Goal: Information Seeking & Learning: Learn about a topic

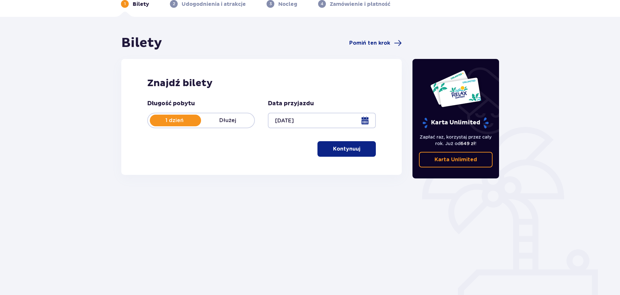
scroll to position [35, 0]
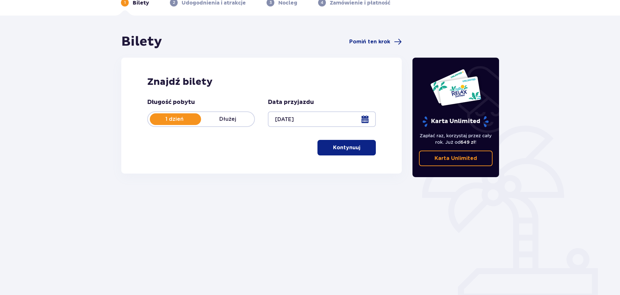
click at [363, 148] on span "button" at bounding box center [361, 148] width 8 height 8
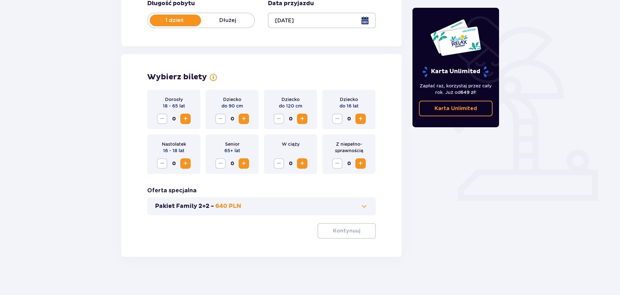
scroll to position [134, 0]
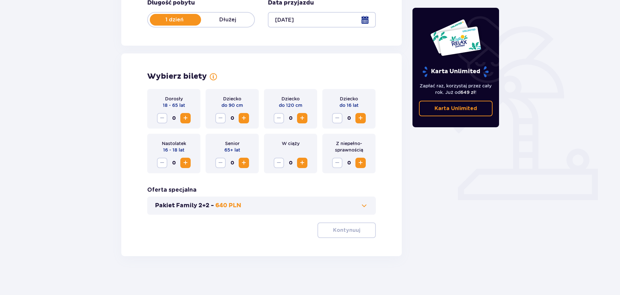
click at [183, 117] on span "Increase" at bounding box center [185, 118] width 8 height 8
click at [361, 234] on span "button" at bounding box center [361, 231] width 8 height 8
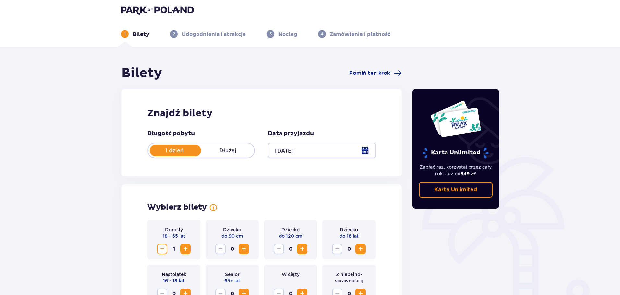
scroll to position [0, 0]
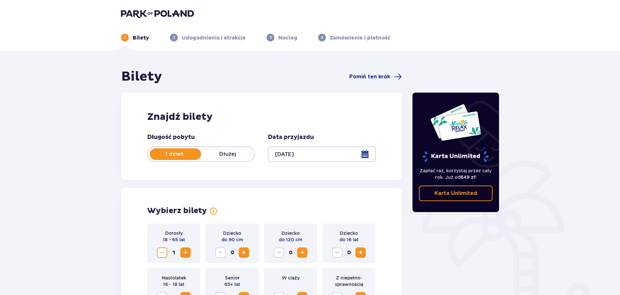
click at [142, 13] on img at bounding box center [157, 13] width 73 height 9
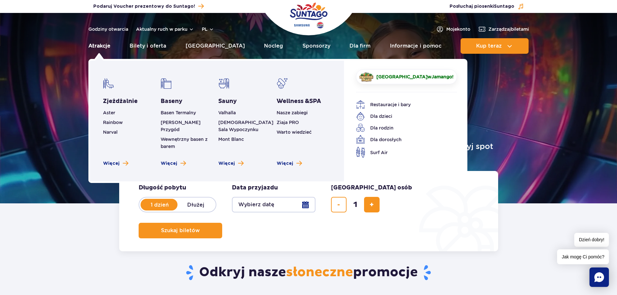
click at [90, 44] on link "Atrakcje" at bounding box center [99, 46] width 22 height 16
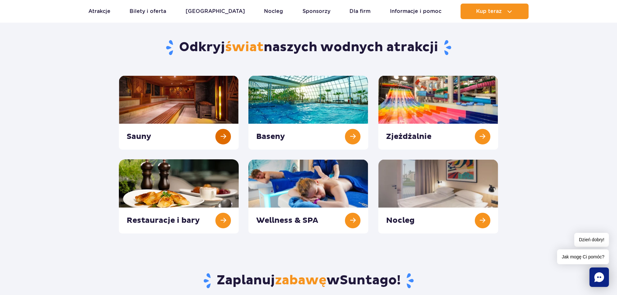
scroll to position [65, 0]
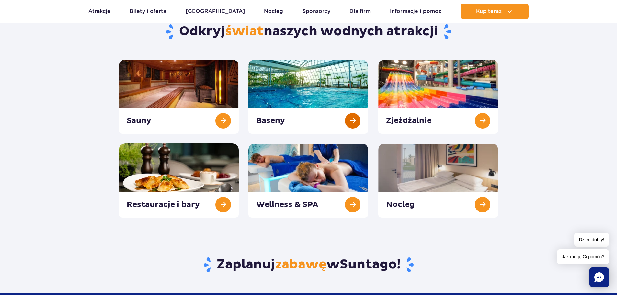
click at [310, 90] on link at bounding box center [309, 97] width 120 height 74
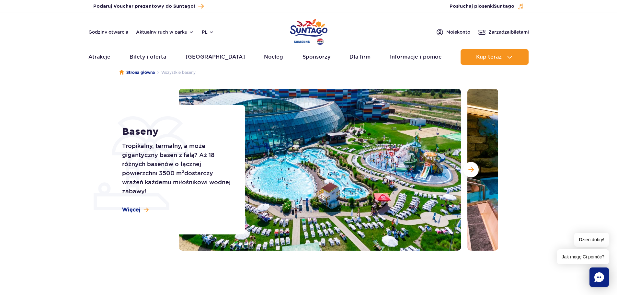
scroll to position [32, 0]
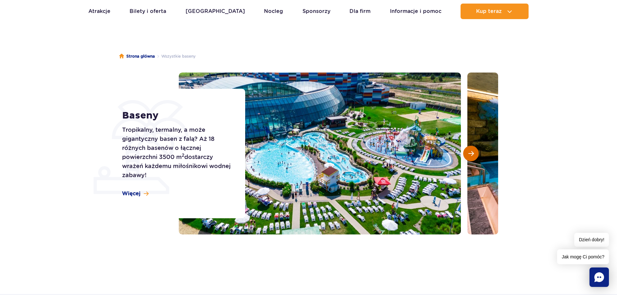
click at [474, 155] on span "Następny slajd" at bounding box center [472, 154] width 6 height 6
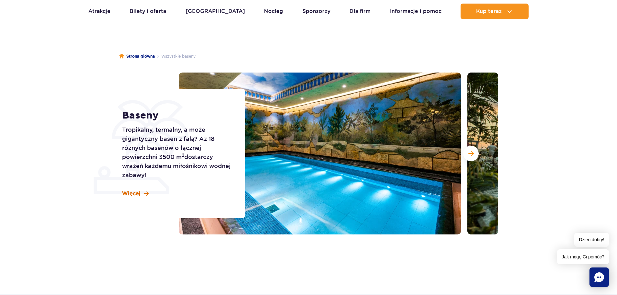
click at [131, 193] on span "Więcej" at bounding box center [131, 193] width 18 height 7
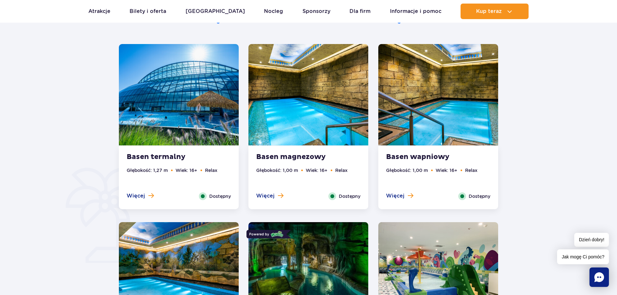
scroll to position [359, 0]
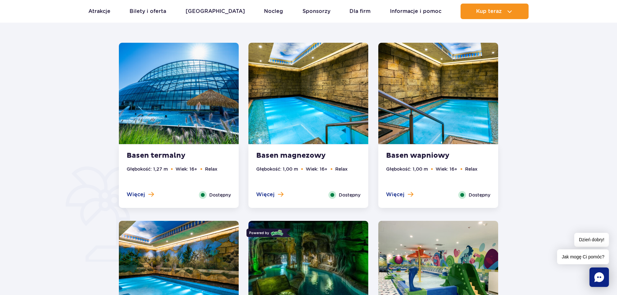
click at [181, 114] on img at bounding box center [179, 93] width 120 height 101
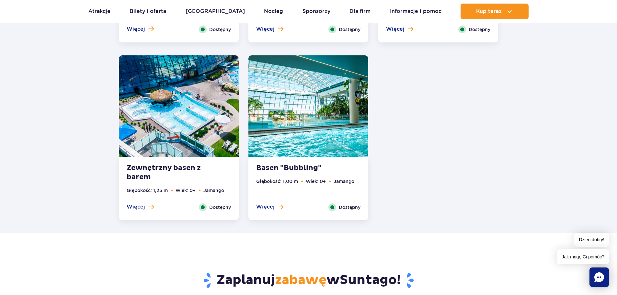
scroll to position [1256, 0]
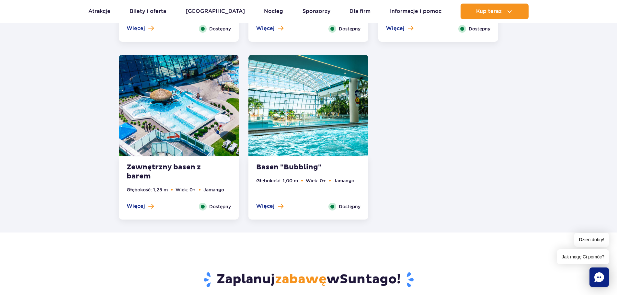
click at [313, 135] on img at bounding box center [309, 105] width 120 height 101
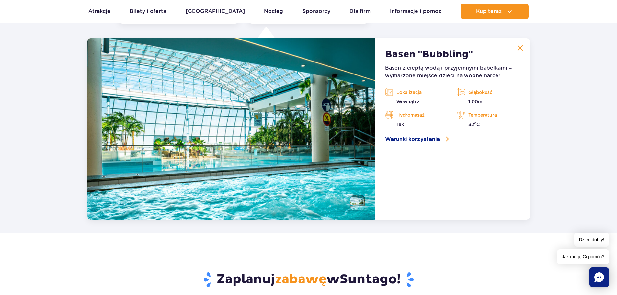
scroll to position [1255, 0]
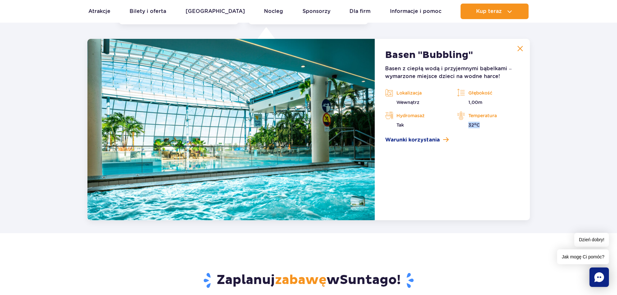
drag, startPoint x: 483, startPoint y: 128, endPoint x: 469, endPoint y: 129, distance: 14.0
click at [469, 129] on div "Basen z ciepłą wodą i przyjemnymi bąbelkami – wymarzone miejsce dzieci na wodne…" at bounding box center [452, 104] width 134 height 79
click at [505, 164] on article "Basen "Bubbling" Basen z ciepłą wodą i przyjemnymi bąbelkami – wymarzone miejsc…" at bounding box center [452, 129] width 155 height 181
click at [522, 48] on img at bounding box center [521, 49] width 6 height 6
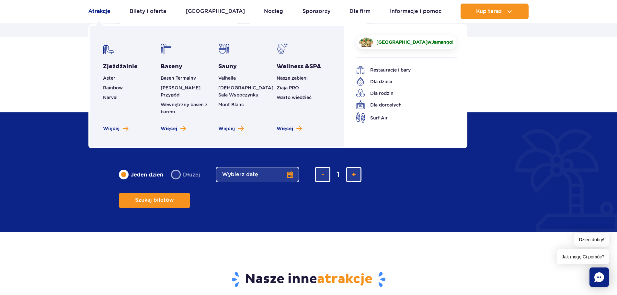
click at [96, 10] on link "Atrakcje" at bounding box center [99, 12] width 22 height 16
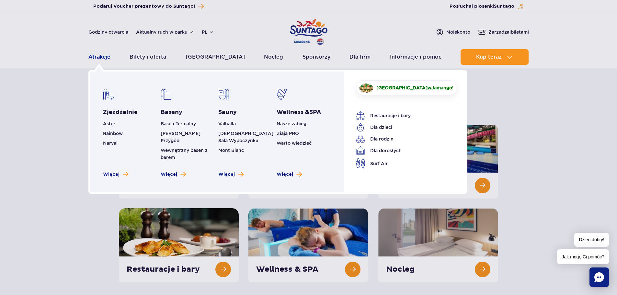
click at [104, 55] on link "Atrakcje" at bounding box center [99, 57] width 22 height 16
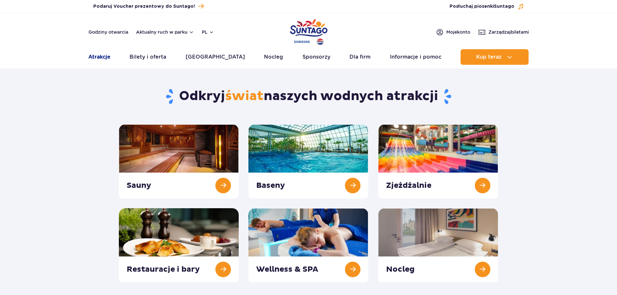
click at [103, 57] on link "Atrakcje" at bounding box center [99, 57] width 22 height 16
click at [414, 185] on link at bounding box center [439, 161] width 120 height 74
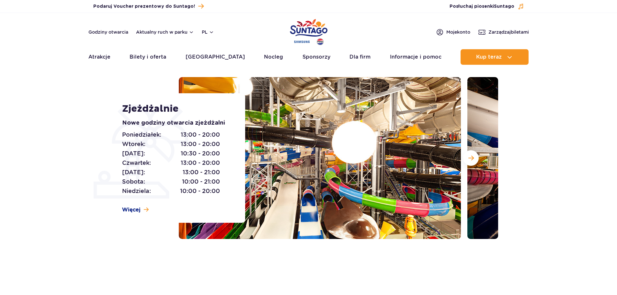
scroll to position [65, 0]
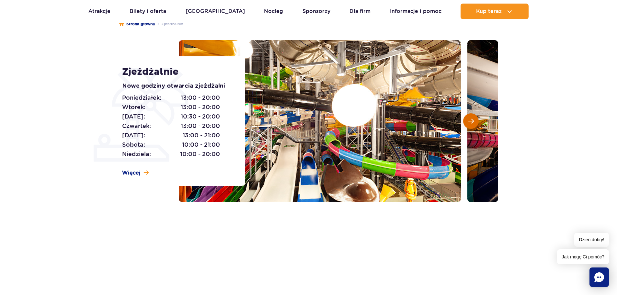
click at [472, 120] on span "Następny slajd" at bounding box center [472, 121] width 6 height 6
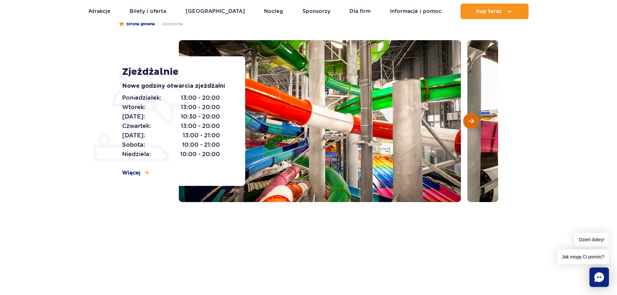
click at [472, 120] on span "Następny slajd" at bounding box center [472, 121] width 6 height 6
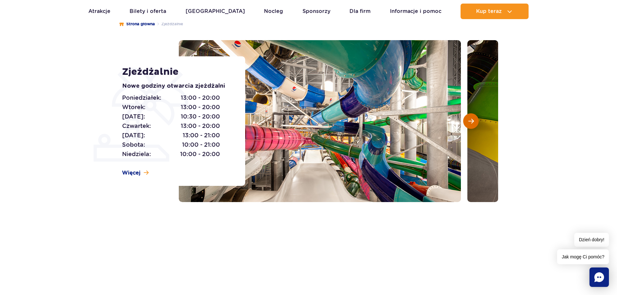
click at [472, 120] on span "Następny slajd" at bounding box center [472, 121] width 6 height 6
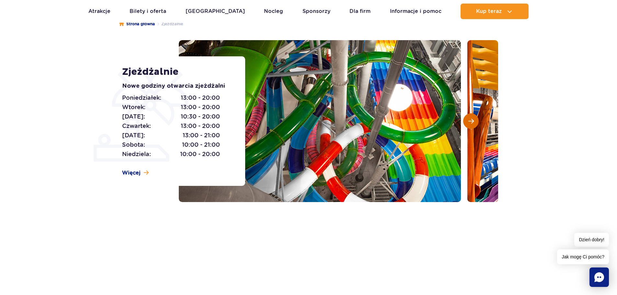
click at [472, 120] on span "Następny slajd" at bounding box center [472, 121] width 6 height 6
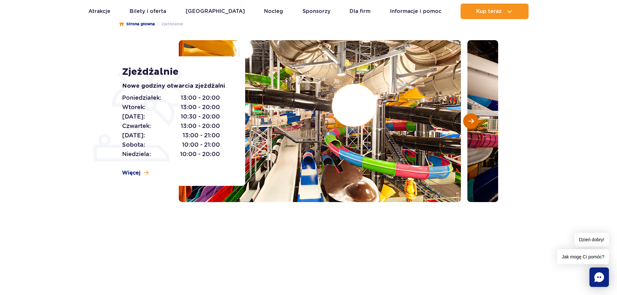
click at [472, 120] on span "Następny slajd" at bounding box center [472, 121] width 6 height 6
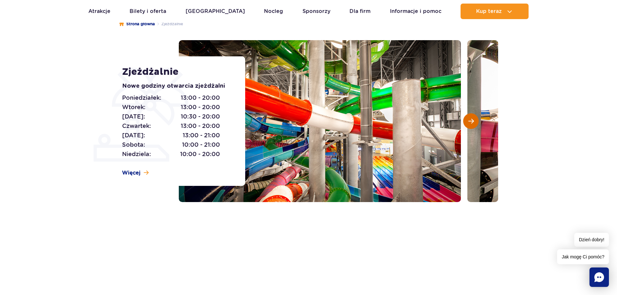
click at [472, 120] on span "Następny slajd" at bounding box center [472, 121] width 6 height 6
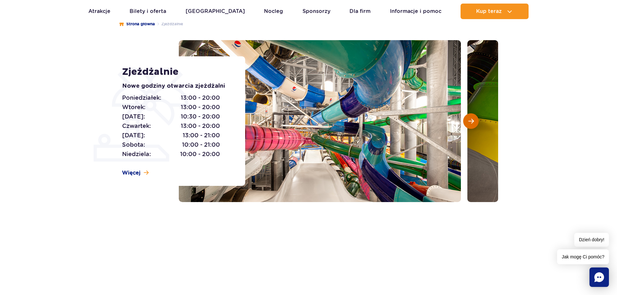
click at [473, 122] on span "Następny slajd" at bounding box center [472, 121] width 6 height 6
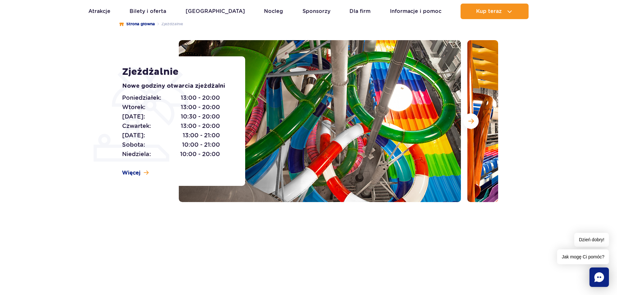
click at [214, 153] on span "10:00 - 20:00" at bounding box center [200, 154] width 40 height 9
drag, startPoint x: 204, startPoint y: 153, endPoint x: 213, endPoint y: 153, distance: 8.4
click at [213, 153] on span "10:00 - 20:00" at bounding box center [200, 154] width 40 height 9
click at [209, 144] on span "10:00 - 21:00" at bounding box center [201, 144] width 38 height 9
drag, startPoint x: 204, startPoint y: 143, endPoint x: 212, endPoint y: 144, distance: 8.5
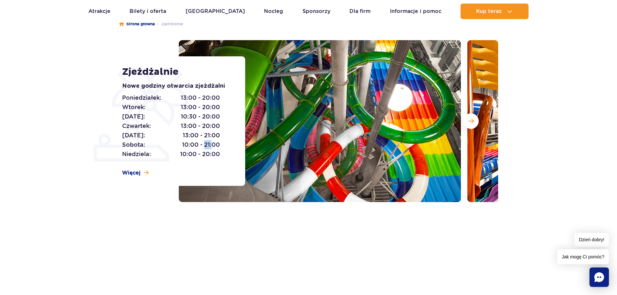
click at [212, 144] on span "10:00 - 21:00" at bounding box center [201, 144] width 38 height 9
click at [399, 244] on div "Strona główna Zjeżdżalnie Zjeżdżalnie Nowe godziny otwarcia zjeżdżalni Poniedzi…" at bounding box center [308, 135] width 617 height 254
click at [470, 119] on span "Następny slajd" at bounding box center [472, 121] width 6 height 6
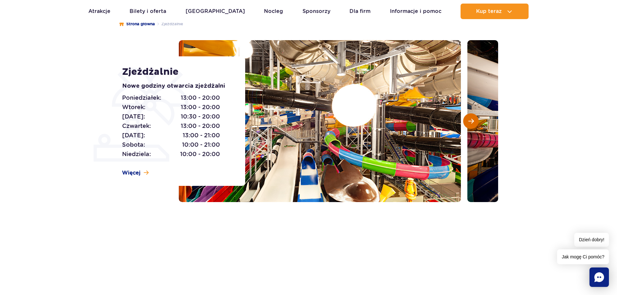
click at [470, 119] on span "Następny slajd" at bounding box center [472, 121] width 6 height 6
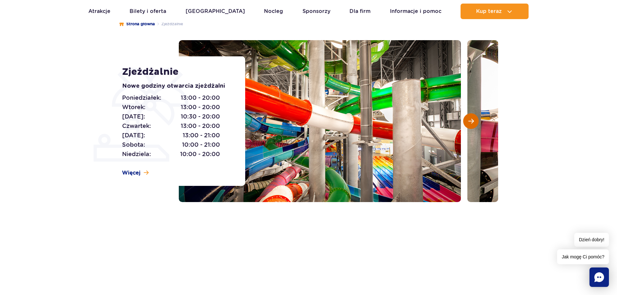
click at [470, 119] on span "Następny slajd" at bounding box center [472, 121] width 6 height 6
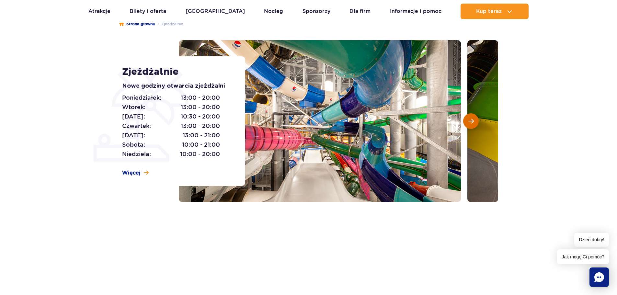
click at [470, 119] on span "Następny slajd" at bounding box center [472, 121] width 6 height 6
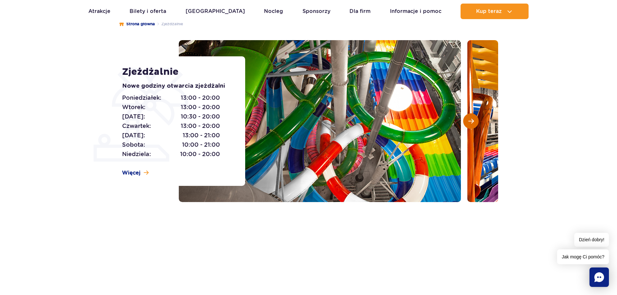
click at [470, 119] on span "Następny slajd" at bounding box center [472, 121] width 6 height 6
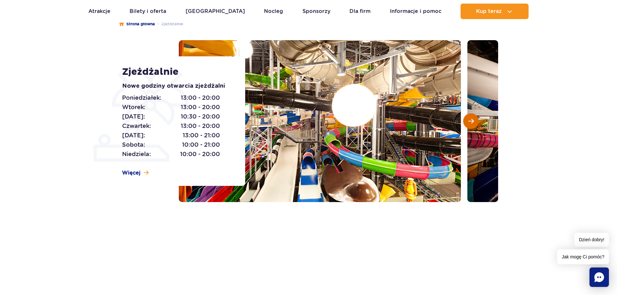
click at [470, 119] on span "Następny slajd" at bounding box center [472, 121] width 6 height 6
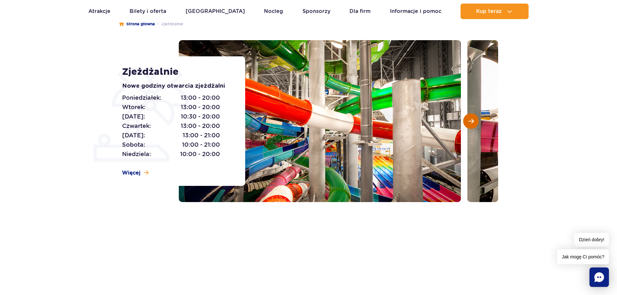
click at [470, 119] on span "Następny slajd" at bounding box center [472, 121] width 6 height 6
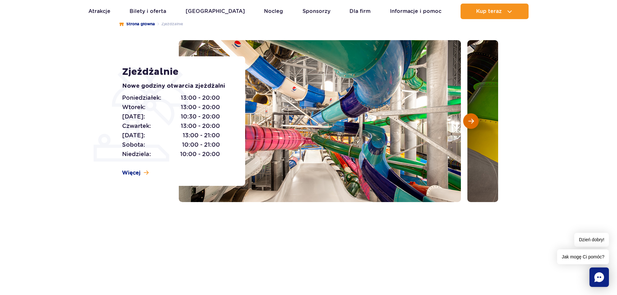
click at [470, 119] on span "Następny slajd" at bounding box center [472, 121] width 6 height 6
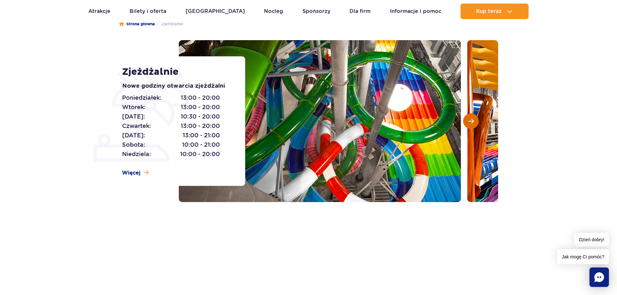
click at [470, 119] on span "Następny slajd" at bounding box center [472, 121] width 6 height 6
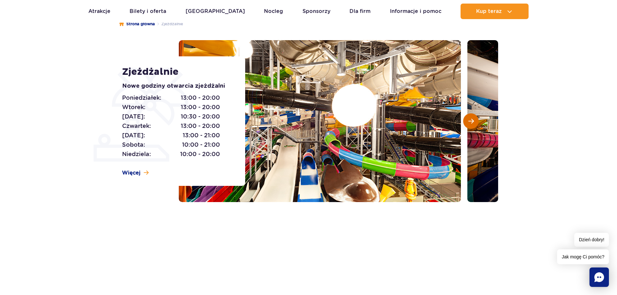
click at [473, 120] on span "Następny slajd" at bounding box center [472, 121] width 6 height 6
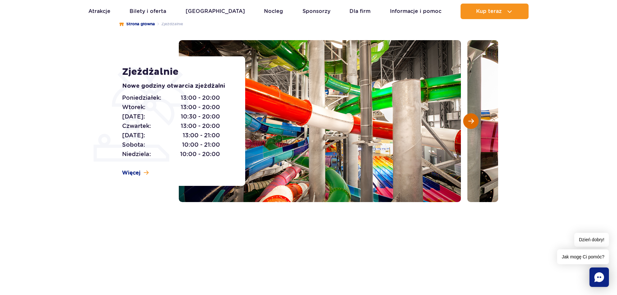
click at [470, 122] on span "Następny slajd" at bounding box center [472, 121] width 6 height 6
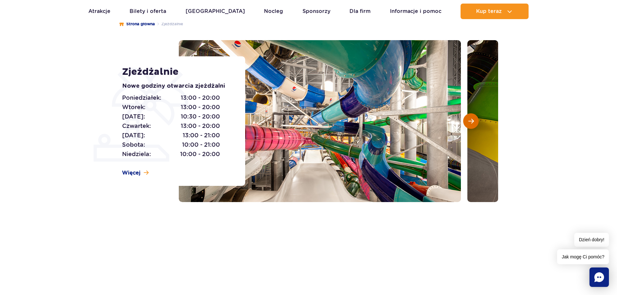
click at [470, 122] on span "Następny slajd" at bounding box center [472, 121] width 6 height 6
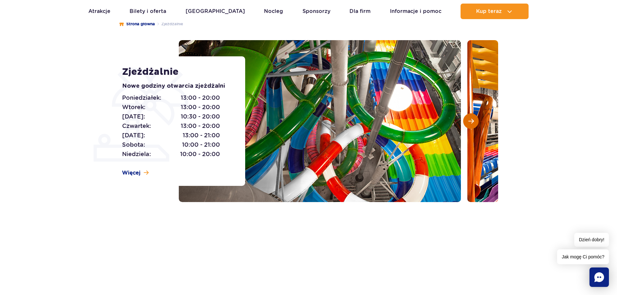
click at [470, 122] on span "Następny slajd" at bounding box center [472, 121] width 6 height 6
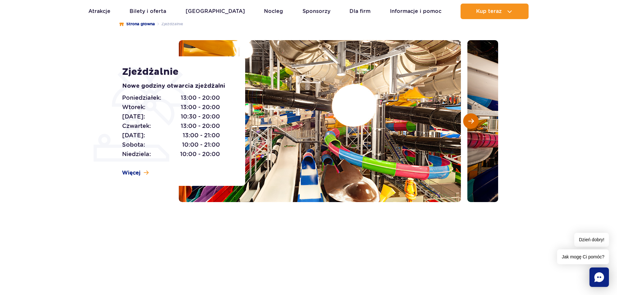
click at [470, 122] on span "Następny slajd" at bounding box center [472, 121] width 6 height 6
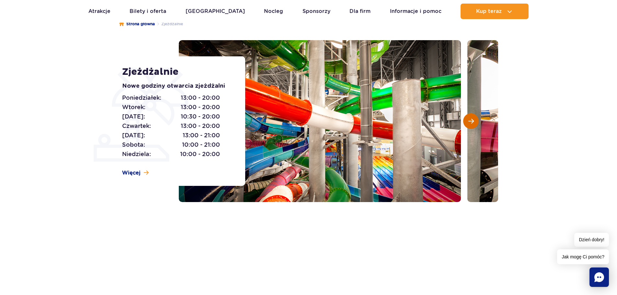
click at [470, 122] on span "Następny slajd" at bounding box center [472, 121] width 6 height 6
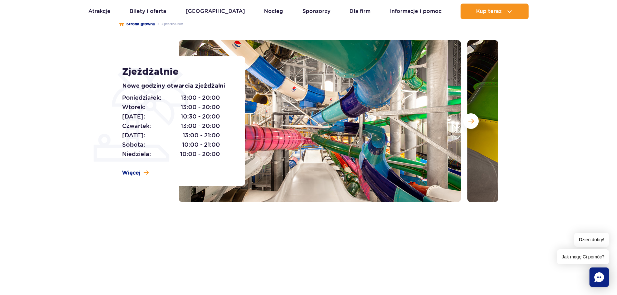
click at [514, 87] on section "Zjeżdżalnie Nowe godziny otwarcia zjeżdżalni Poniedziałek: 13:00 - 20:00 Wtorek…" at bounding box center [308, 121] width 617 height 162
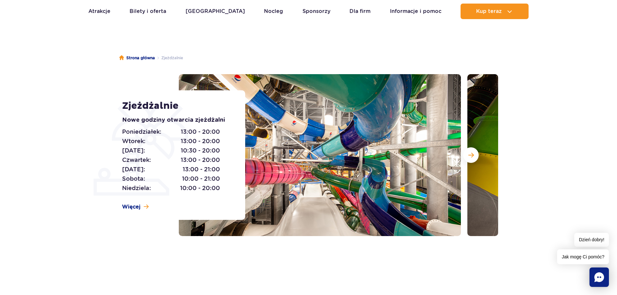
scroll to position [0, 0]
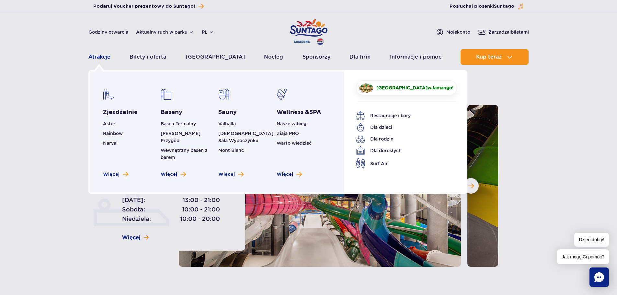
click at [95, 58] on link "Atrakcje" at bounding box center [99, 57] width 22 height 16
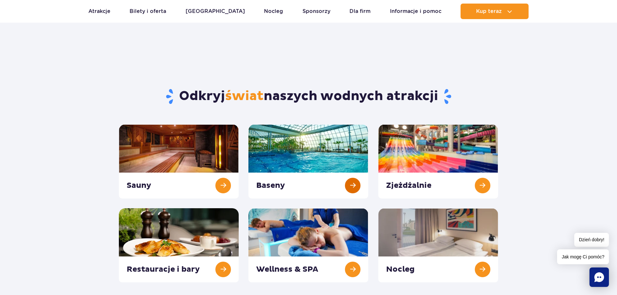
scroll to position [32, 0]
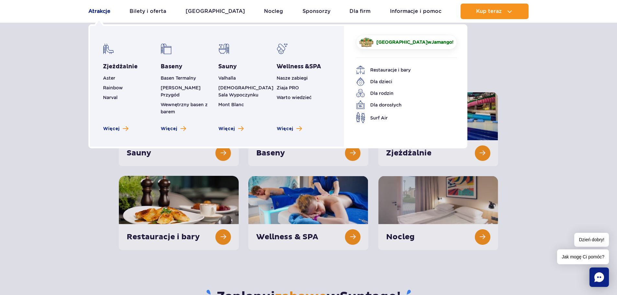
click at [105, 9] on link "Atrakcje" at bounding box center [99, 12] width 22 height 16
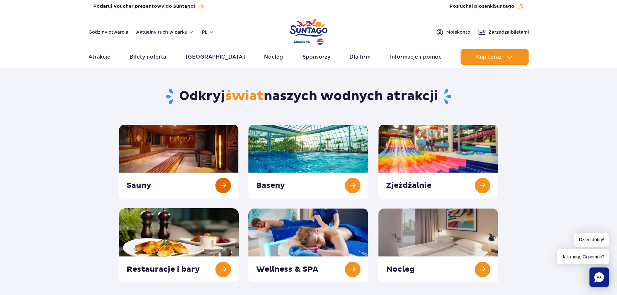
click at [212, 159] on link at bounding box center [179, 161] width 120 height 74
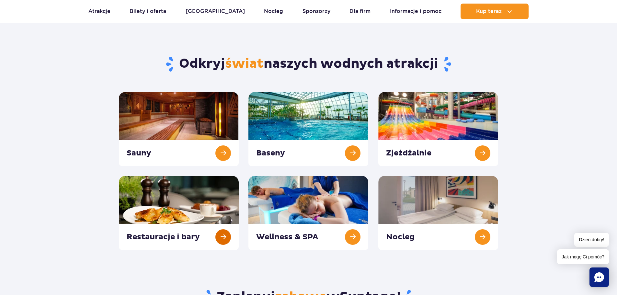
scroll to position [65, 0]
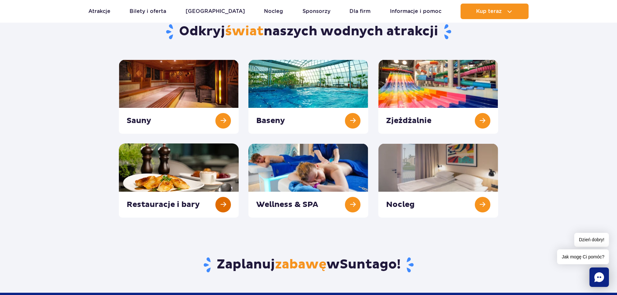
click at [174, 177] on link at bounding box center [179, 181] width 120 height 74
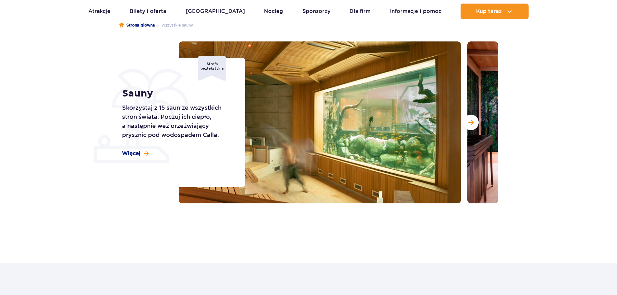
scroll to position [65, 0]
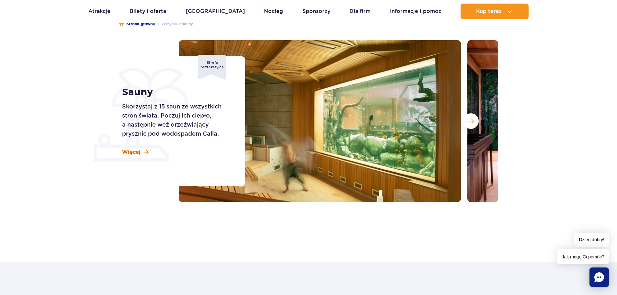
click at [138, 153] on span "Więcej" at bounding box center [131, 152] width 18 height 7
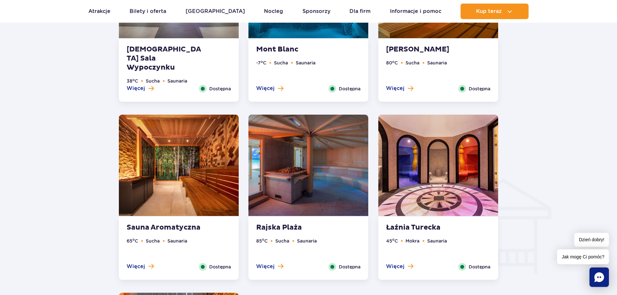
scroll to position [651, 0]
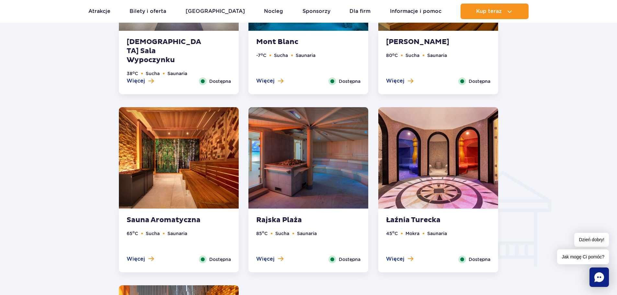
click at [429, 174] on img at bounding box center [439, 157] width 120 height 101
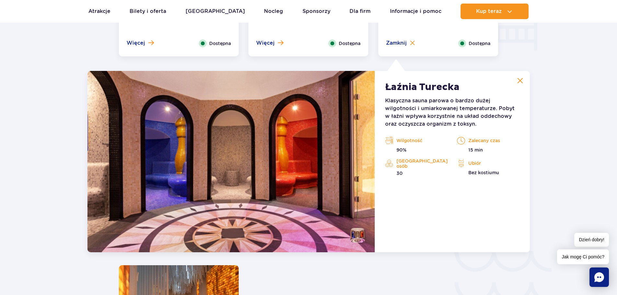
scroll to position [867, 0]
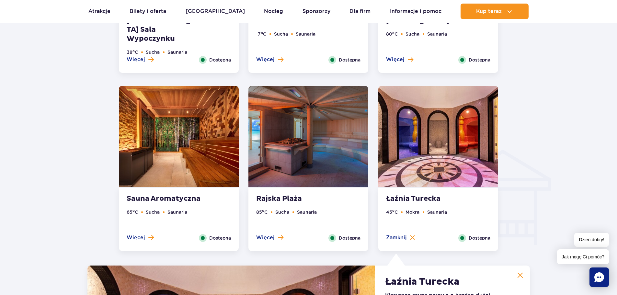
click at [340, 158] on img at bounding box center [309, 136] width 120 height 101
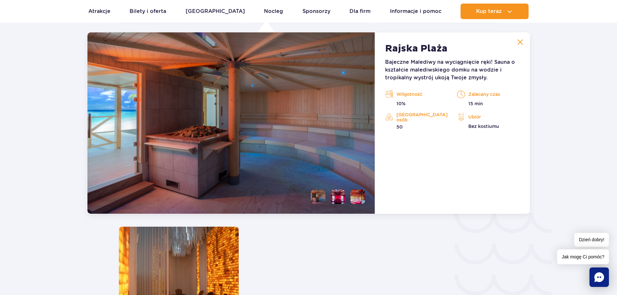
scroll to position [834, 0]
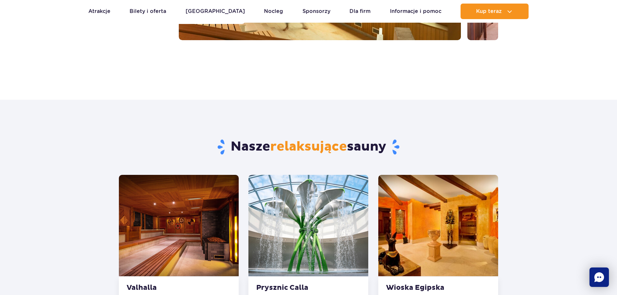
drag, startPoint x: 183, startPoint y: 209, endPoint x: 202, endPoint y: 201, distance: 20.5
click at [183, 209] on img at bounding box center [179, 225] width 120 height 101
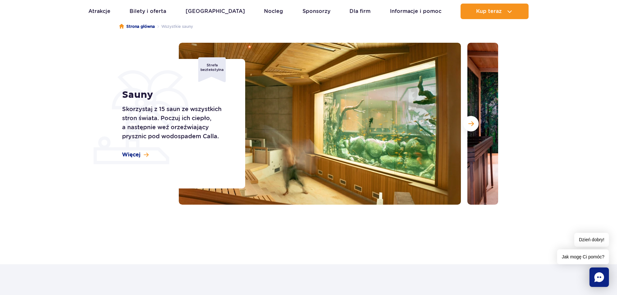
scroll to position [24, 0]
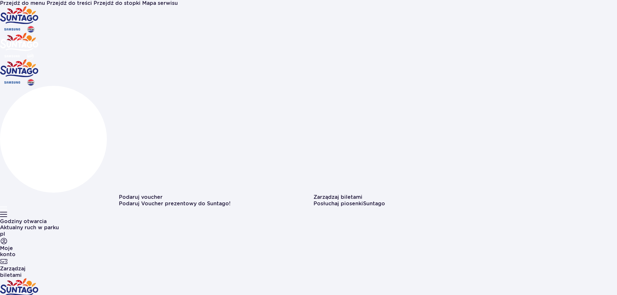
scroll to position [65, 0]
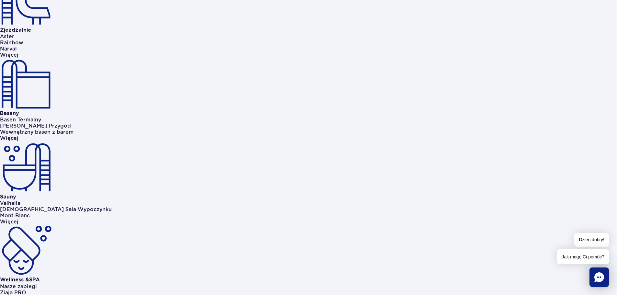
scroll to position [353, 0]
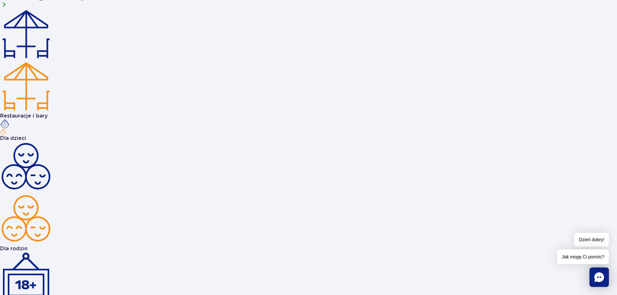
scroll to position [682, 0]
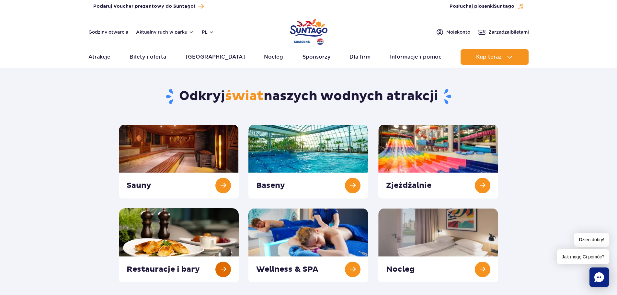
click at [167, 230] on link at bounding box center [179, 245] width 120 height 74
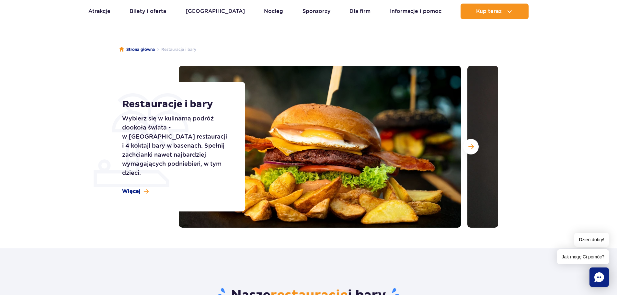
scroll to position [32, 0]
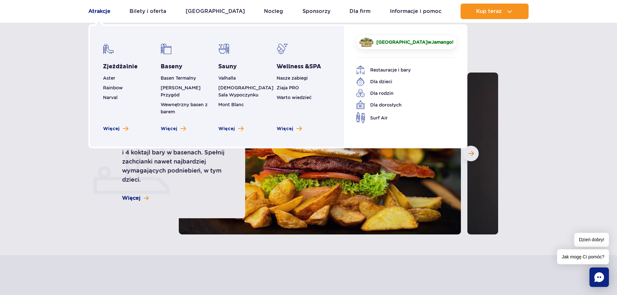
click at [98, 9] on link "Atrakcje" at bounding box center [99, 12] width 22 height 16
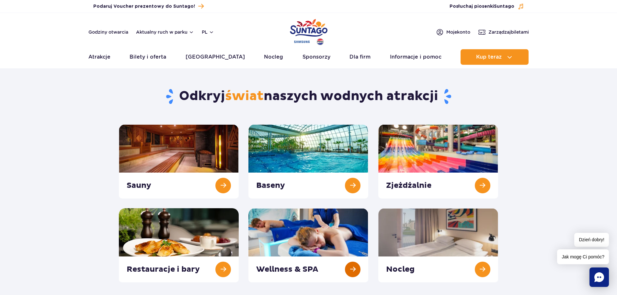
click at [295, 246] on link at bounding box center [309, 245] width 120 height 74
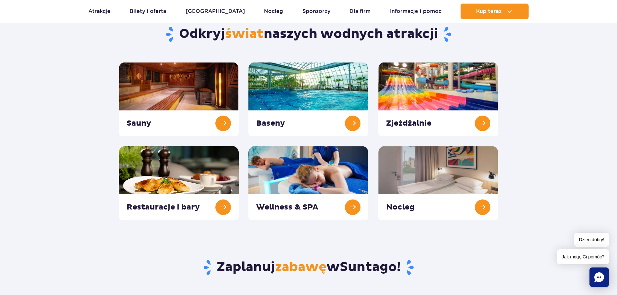
scroll to position [65, 0]
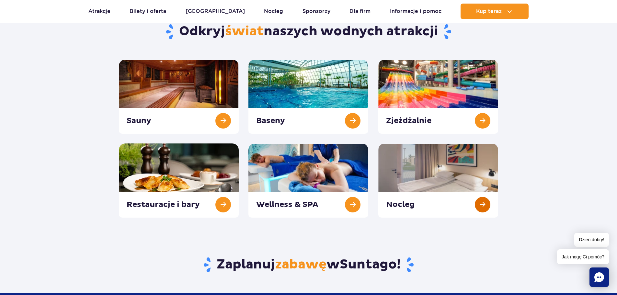
click at [415, 174] on link at bounding box center [439, 181] width 120 height 74
click at [412, 184] on link at bounding box center [439, 181] width 120 height 74
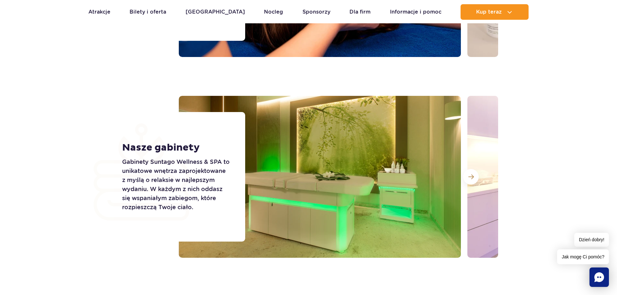
scroll to position [1037, 0]
click at [473, 175] on span at bounding box center [472, 177] width 6 height 6
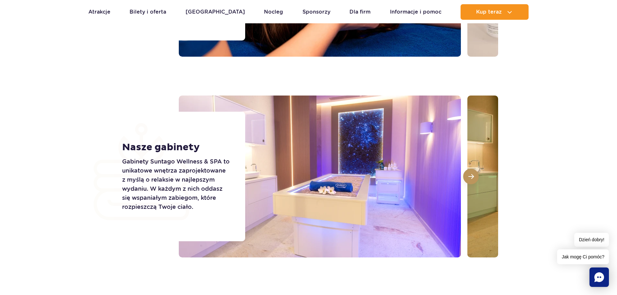
click at [473, 176] on span at bounding box center [472, 177] width 6 height 6
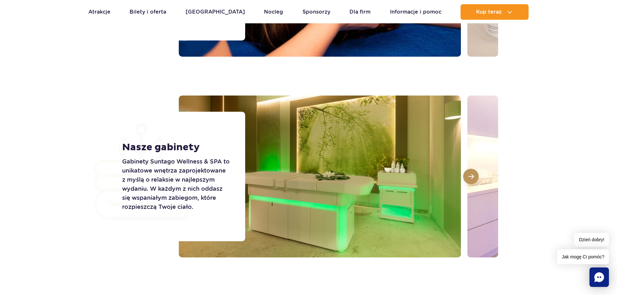
click at [473, 176] on span at bounding box center [472, 177] width 6 height 6
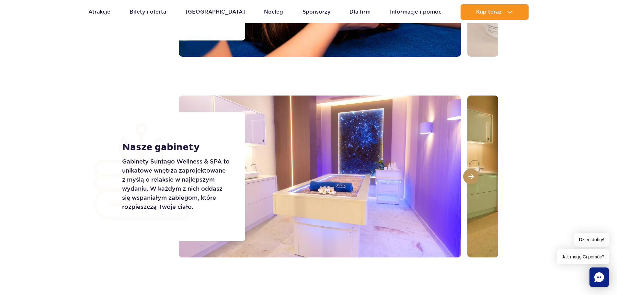
click at [473, 176] on span at bounding box center [472, 177] width 6 height 6
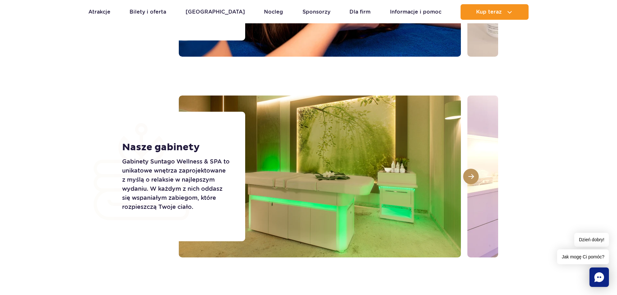
click at [473, 176] on span at bounding box center [472, 177] width 6 height 6
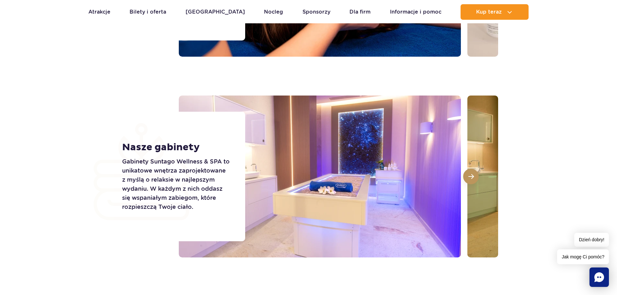
click at [473, 176] on span at bounding box center [472, 177] width 6 height 6
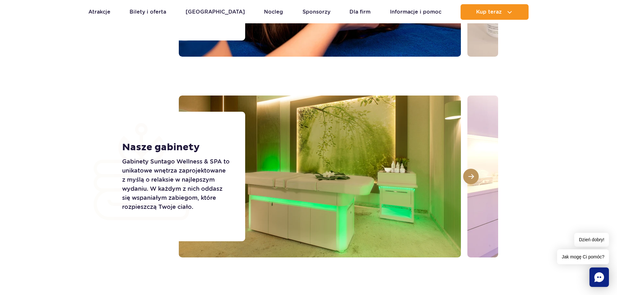
click at [473, 176] on span at bounding box center [472, 177] width 6 height 6
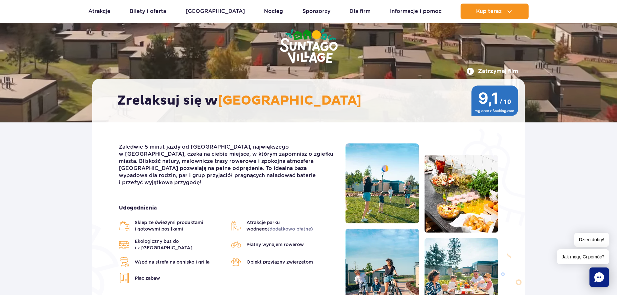
scroll to position [97, 0]
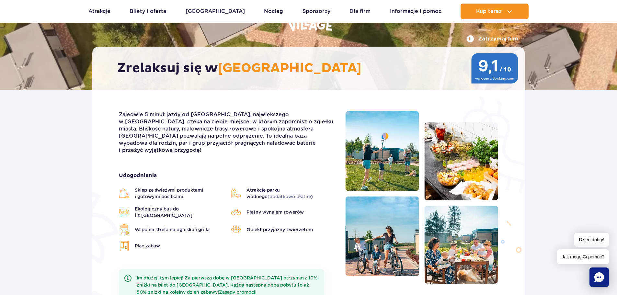
click at [284, 194] on span "(dodatkowo płatne)" at bounding box center [290, 196] width 45 height 5
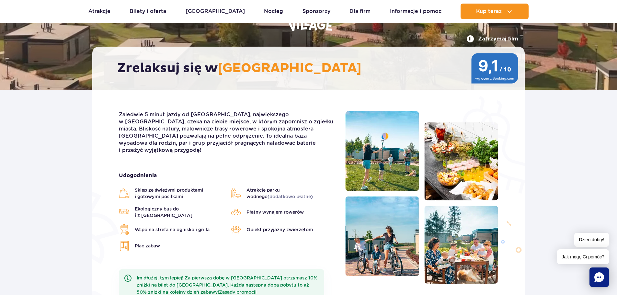
click at [189, 206] on span "Ekologiczny bus do i z [GEOGRAPHIC_DATA]" at bounding box center [179, 212] width 89 height 13
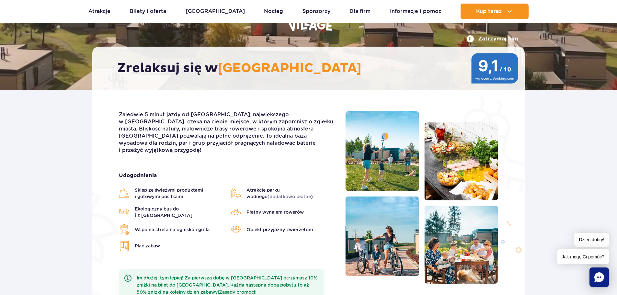
click at [188, 206] on span "Ekologiczny bus do i z [GEOGRAPHIC_DATA]" at bounding box center [179, 212] width 89 height 13
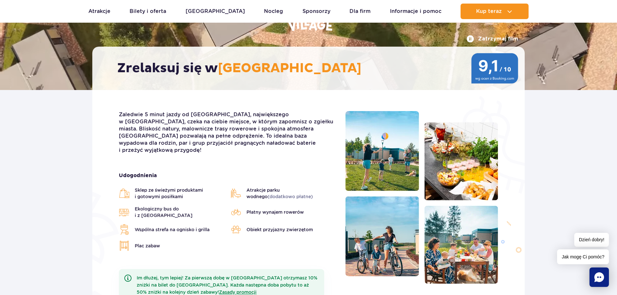
click at [207, 206] on span "Ekologiczny bus do i z [GEOGRAPHIC_DATA]" at bounding box center [179, 212] width 89 height 13
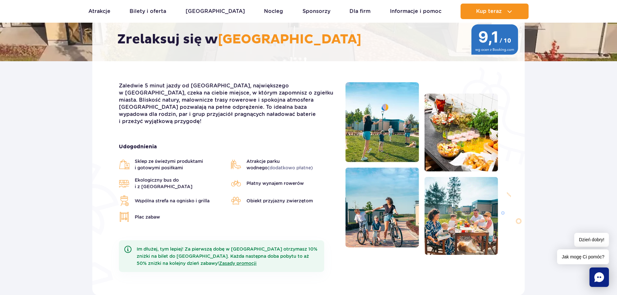
scroll to position [130, 0]
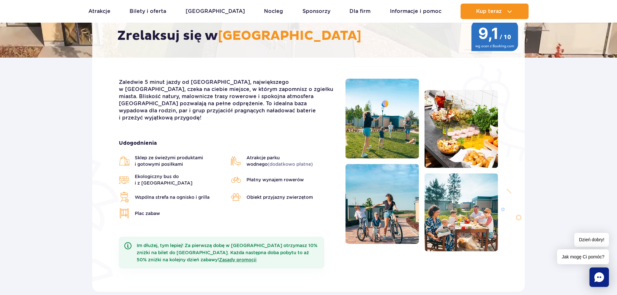
click at [443, 136] on img at bounding box center [462, 129] width 74 height 78
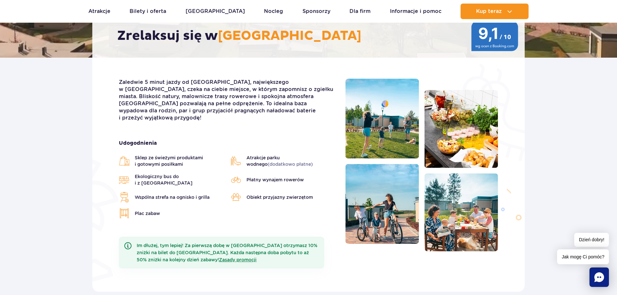
click at [363, 139] on img at bounding box center [382, 119] width 74 height 80
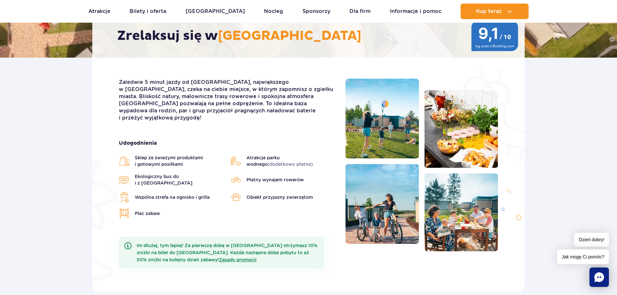
click at [381, 217] on img at bounding box center [382, 204] width 74 height 80
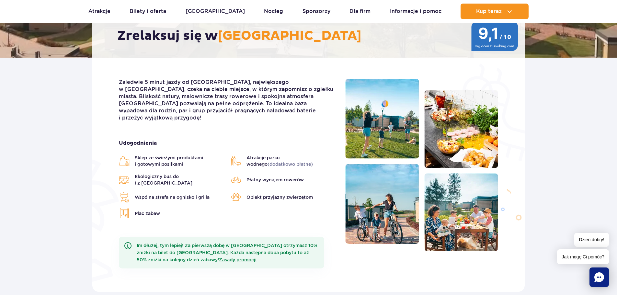
click at [481, 219] on img at bounding box center [462, 212] width 74 height 78
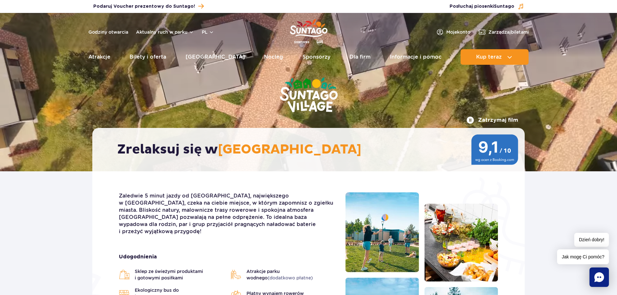
scroll to position [0, 0]
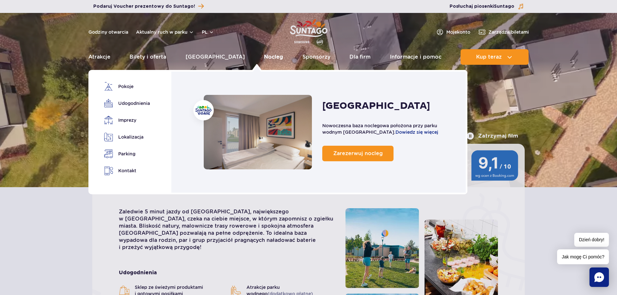
click at [264, 56] on link "Nocleg" at bounding box center [273, 57] width 19 height 16
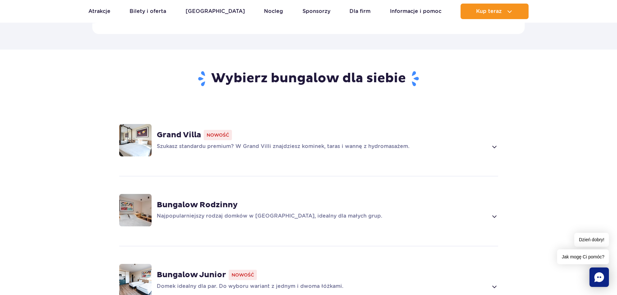
scroll to position [389, 0]
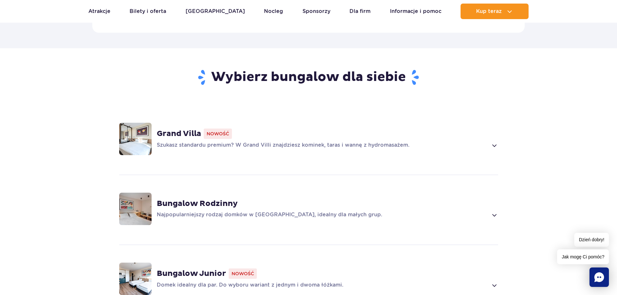
click at [145, 134] on img at bounding box center [135, 139] width 32 height 32
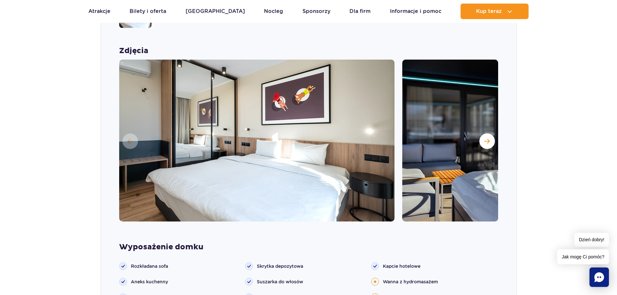
scroll to position [517, 0]
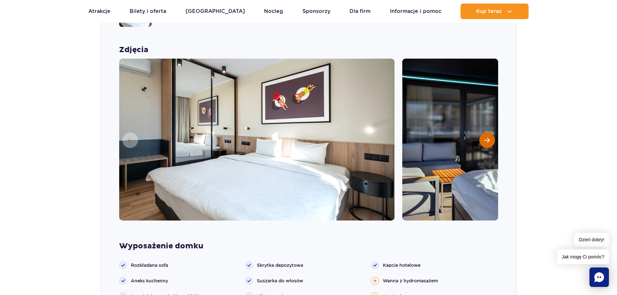
click at [488, 134] on button "Następny slajd" at bounding box center [488, 141] width 16 height 16
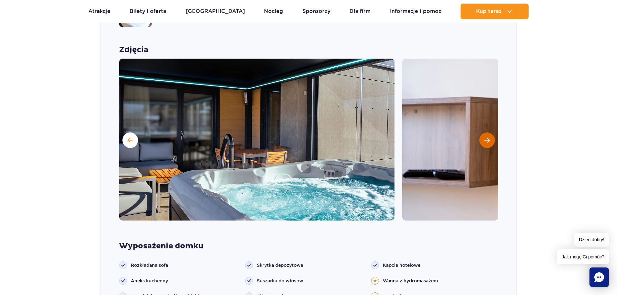
click at [492, 133] on button "Następny slajd" at bounding box center [488, 141] width 16 height 16
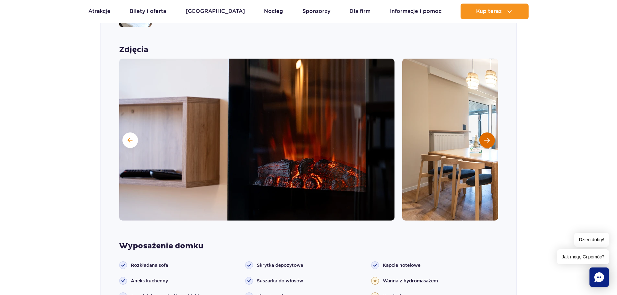
click at [492, 133] on button "Następny slajd" at bounding box center [488, 141] width 16 height 16
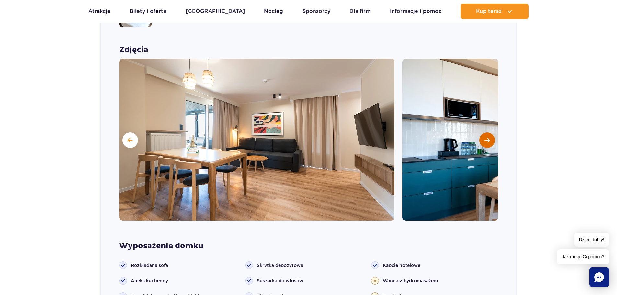
click at [492, 133] on button "Następny slajd" at bounding box center [488, 141] width 16 height 16
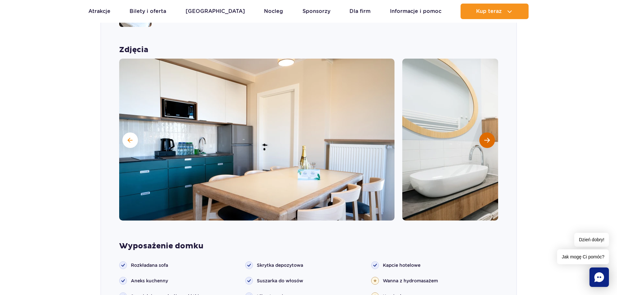
click at [492, 133] on button "Następny slajd" at bounding box center [488, 141] width 16 height 16
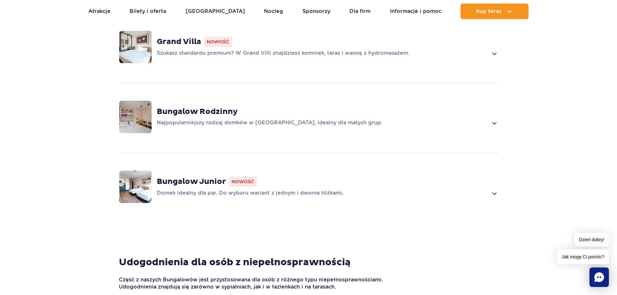
scroll to position [486, 0]
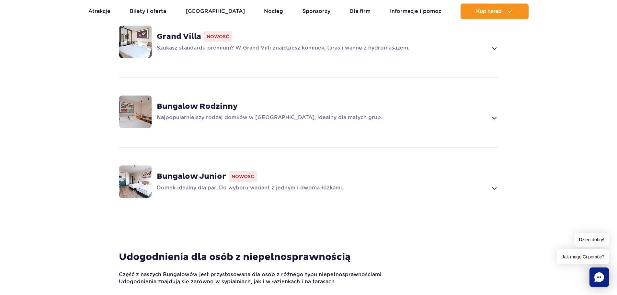
click at [142, 169] on img at bounding box center [135, 182] width 32 height 32
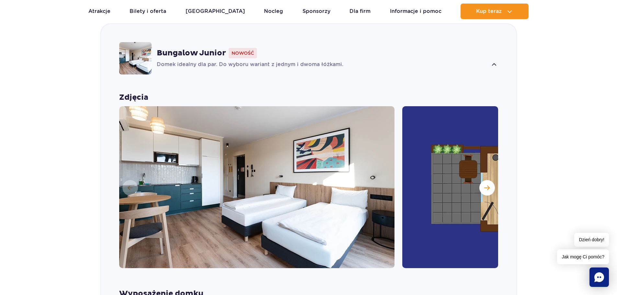
scroll to position [594, 0]
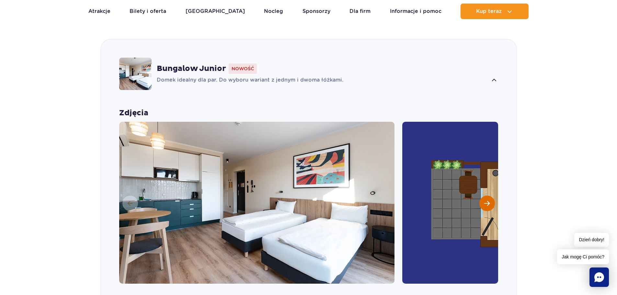
click at [485, 201] on span "Następny slajd" at bounding box center [488, 204] width 6 height 6
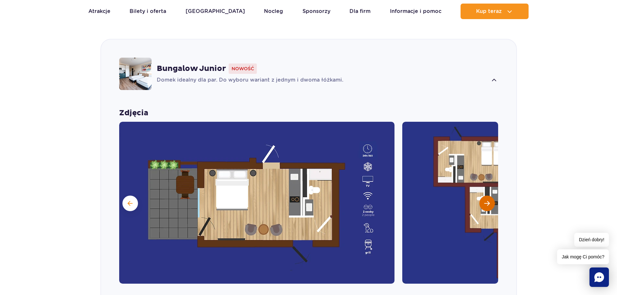
click at [485, 201] on span "Następny slajd" at bounding box center [488, 204] width 6 height 6
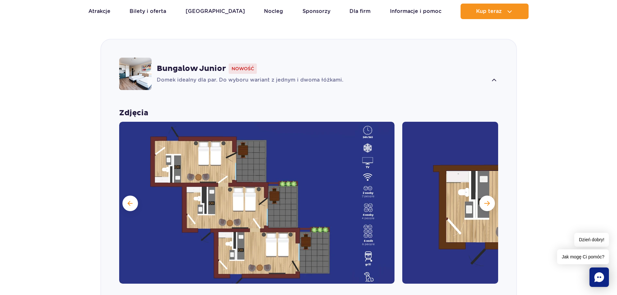
click at [579, 84] on section "Wybierz bungalow dla siebie Grand Villa Nowość Szukasz standardu premium? W Gra…" at bounding box center [308, 167] width 617 height 649
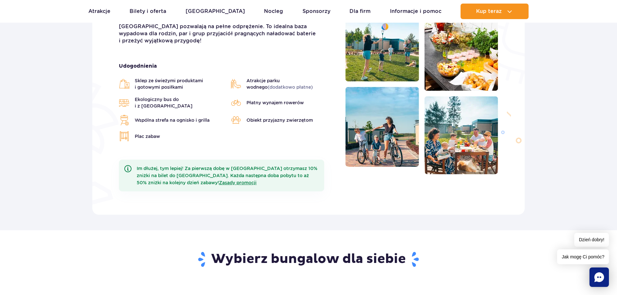
scroll to position [205, 0]
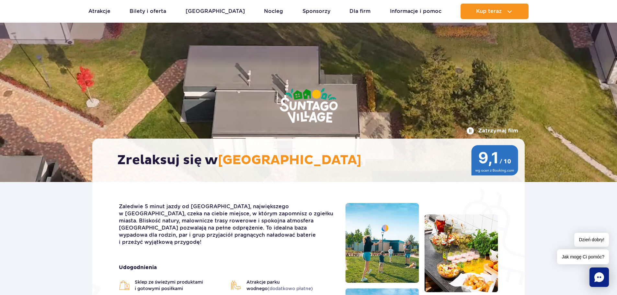
scroll to position [0, 0]
